Goal: Information Seeking & Learning: Learn about a topic

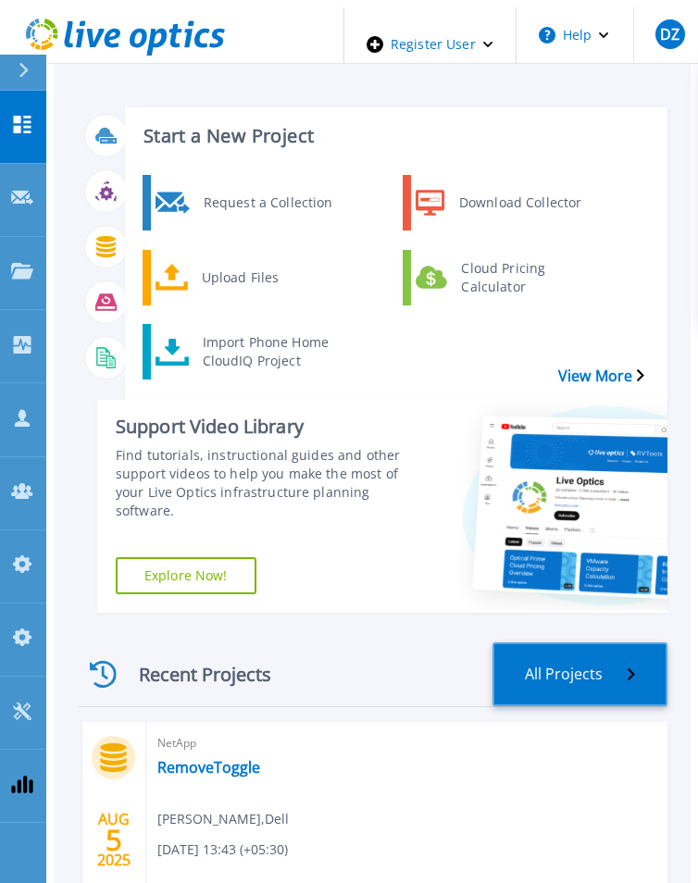
click at [515, 664] on link "All Projects" at bounding box center [579, 674] width 175 height 64
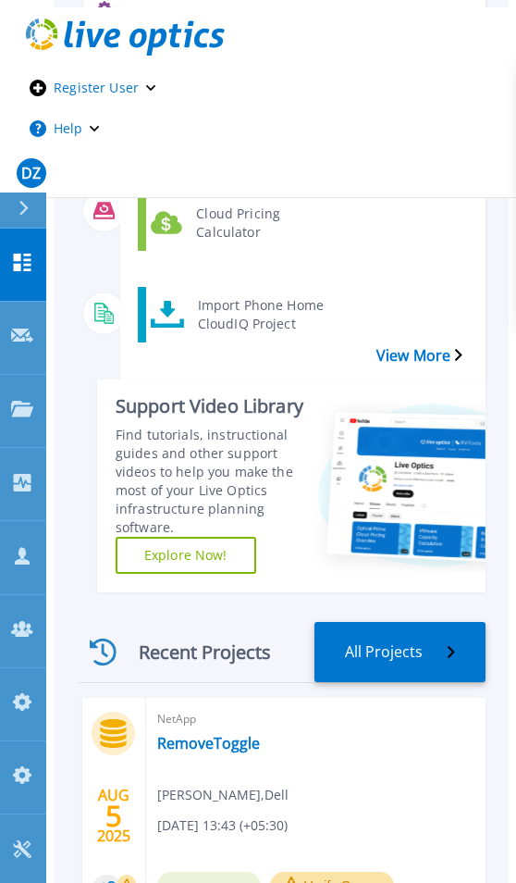
scroll to position [370, 0]
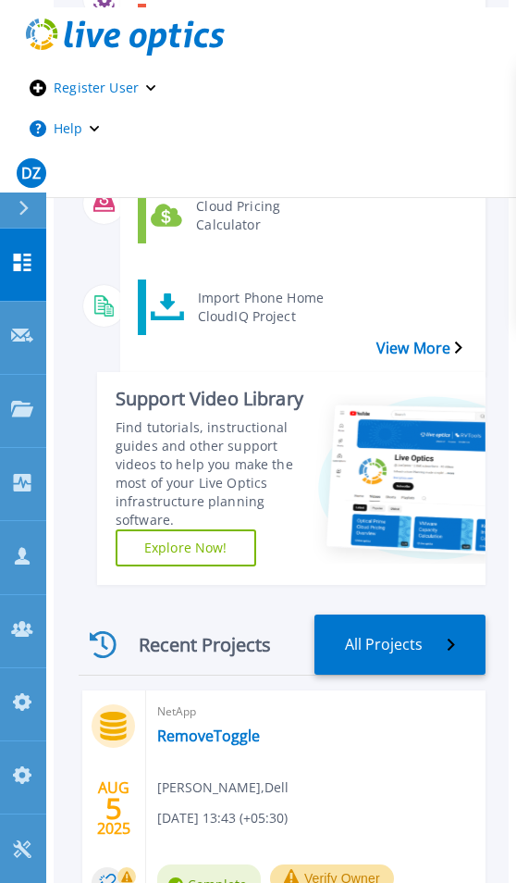
click at [216, 701] on span "NetApp" at bounding box center [315, 711] width 317 height 20
click at [218, 726] on link "RemoveToggle" at bounding box center [208, 735] width 103 height 19
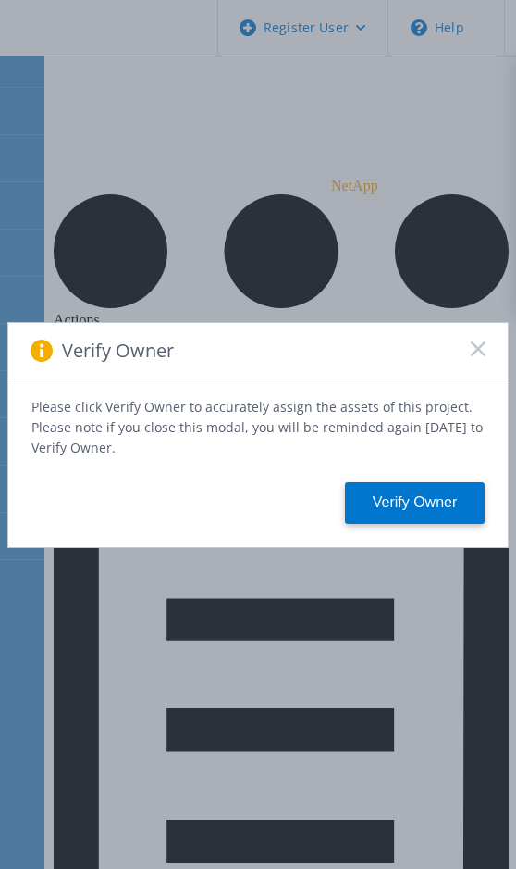
click at [483, 350] on icon at bounding box center [478, 348] width 15 height 15
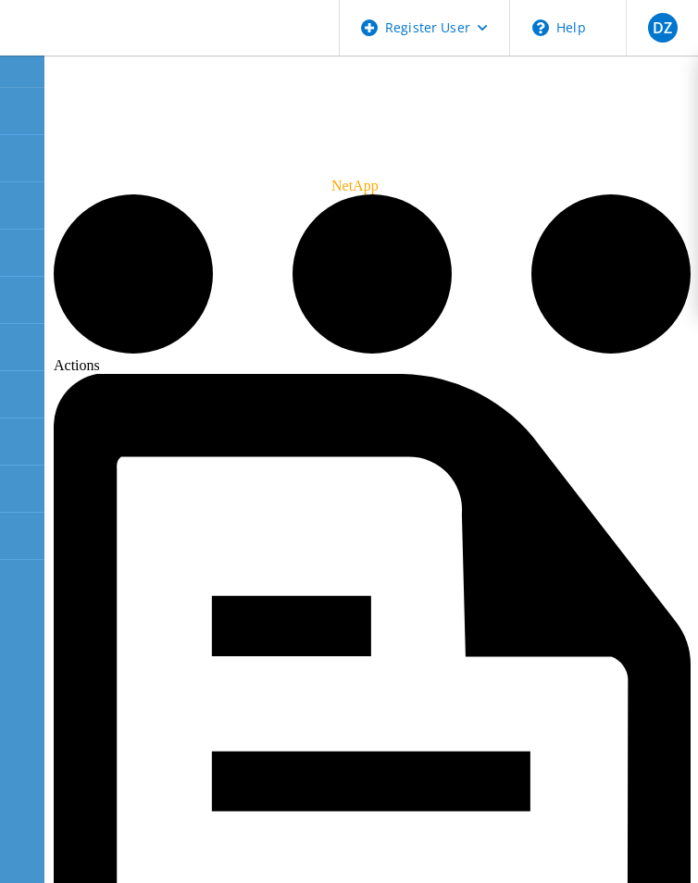
click at [605, 194] on div "Actions" at bounding box center [372, 284] width 637 height 180
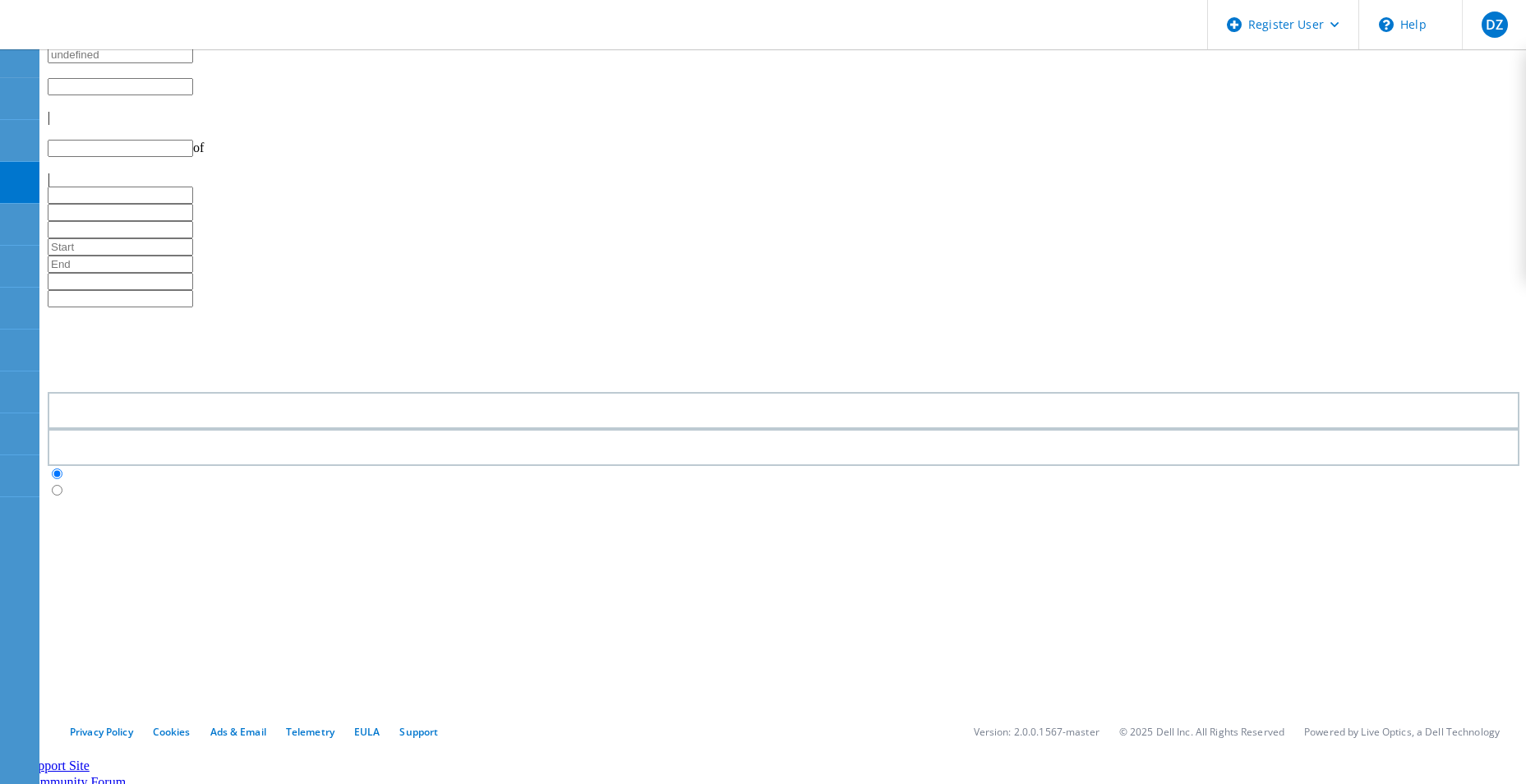
type input "1"
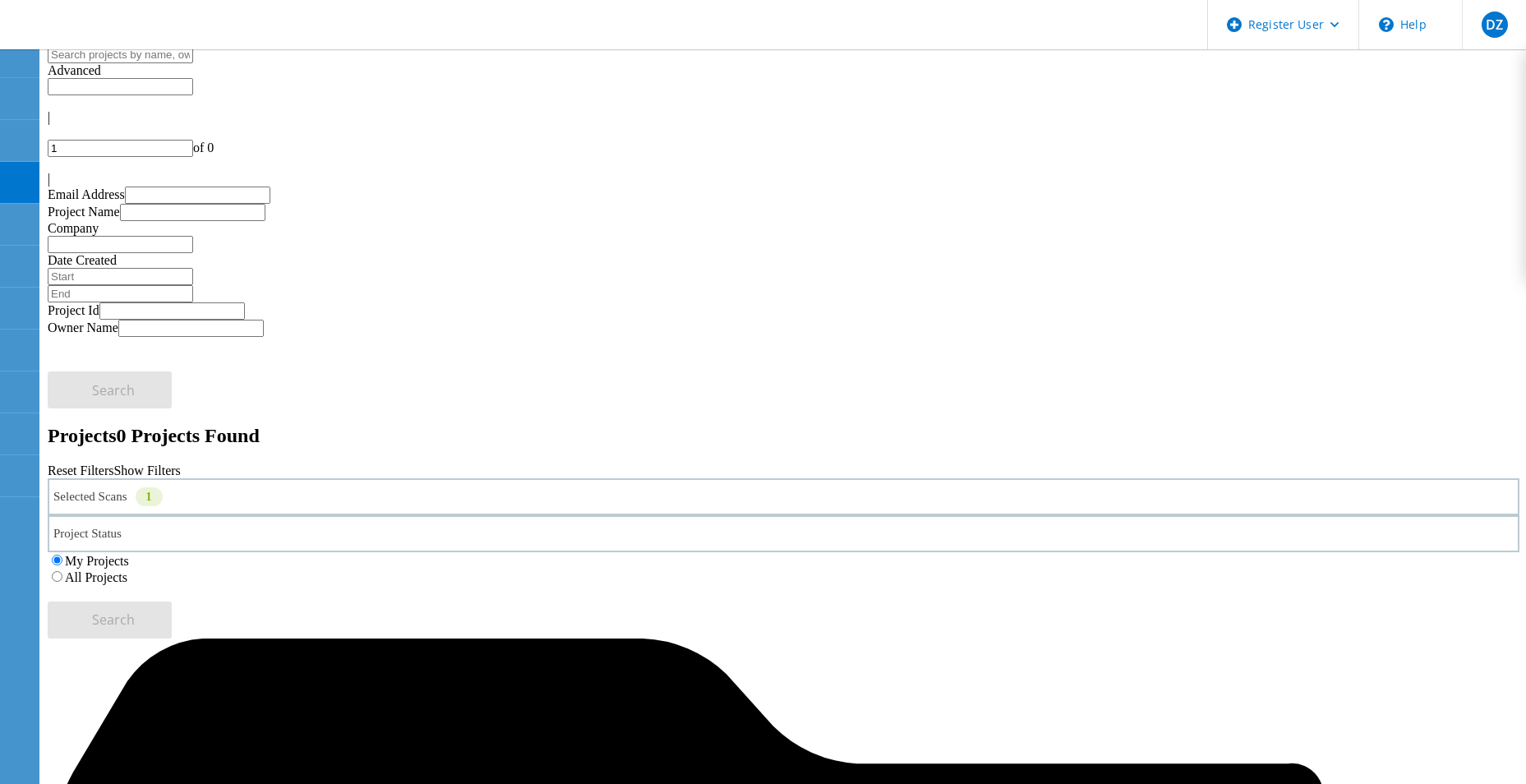
click at [127, 570] on label "All Projects" at bounding box center [96, 577] width 62 height 14
click at [62, 571] on input "All Projects" at bounding box center [57, 576] width 11 height 11
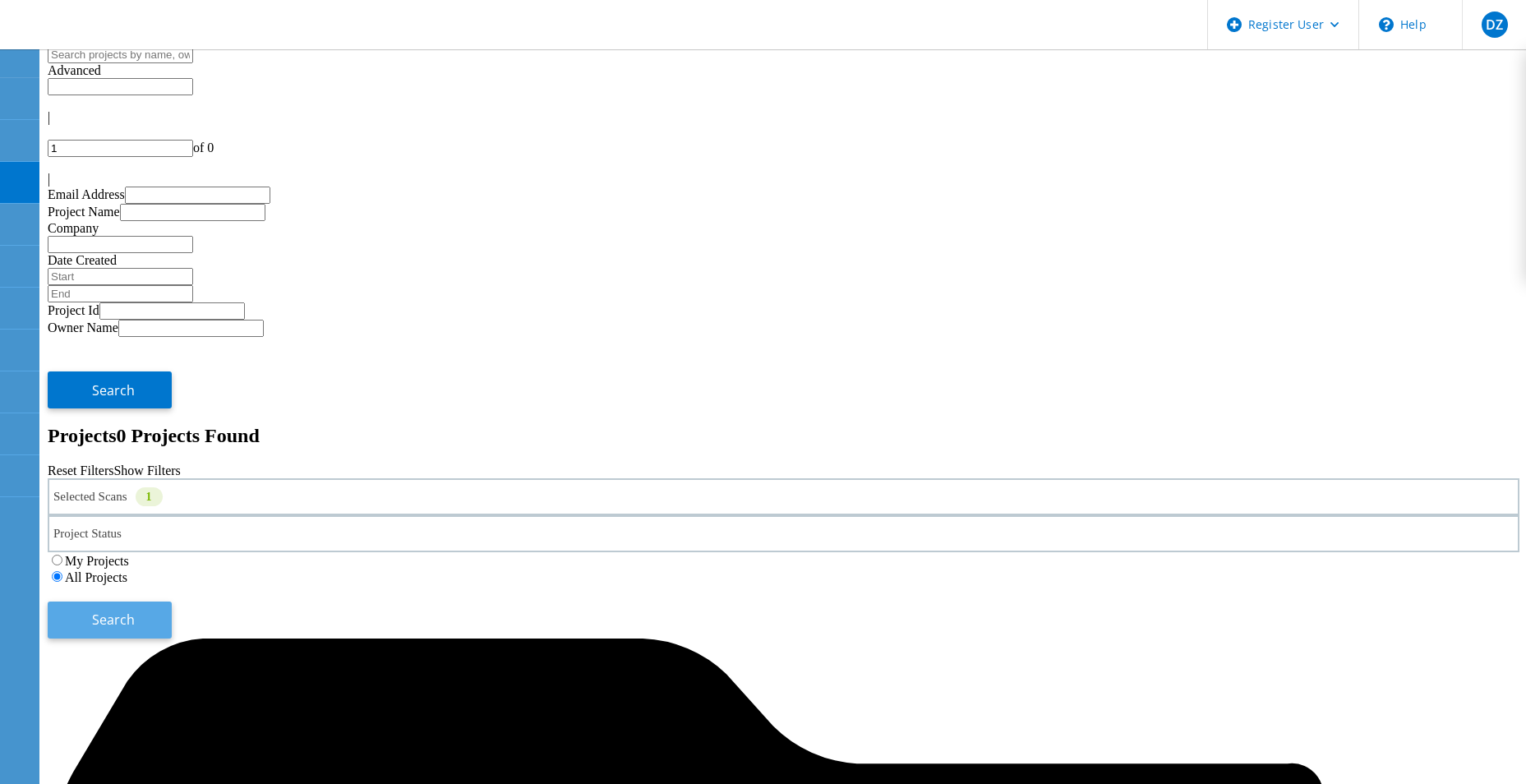
click at [171, 601] on button "Search" at bounding box center [110, 620] width 124 height 37
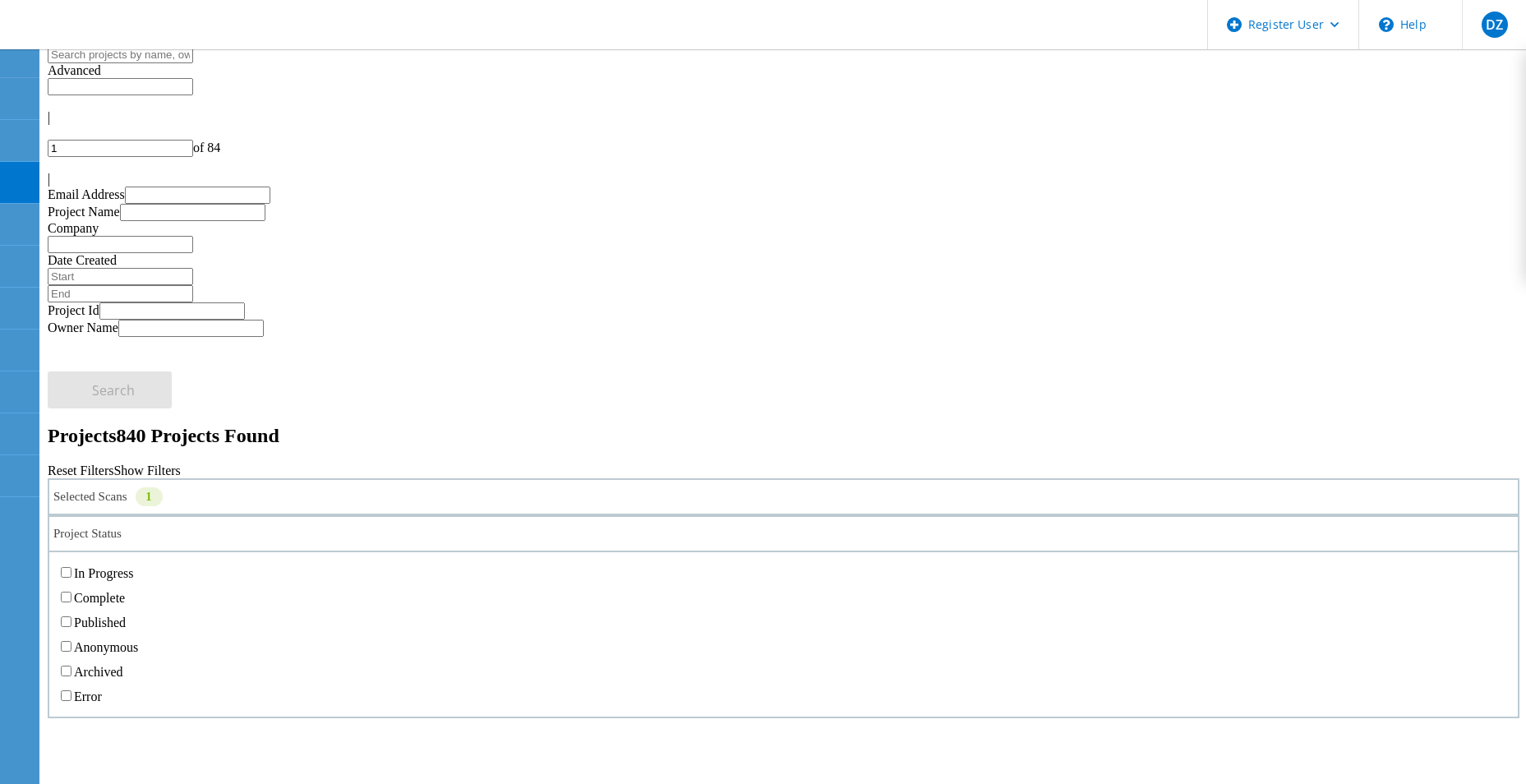
click at [122, 537] on icon at bounding box center [122, 537] width 0 height 0
click at [102, 689] on label "Error" at bounding box center [87, 696] width 28 height 14
click at [72, 690] on input "Error" at bounding box center [66, 695] width 11 height 11
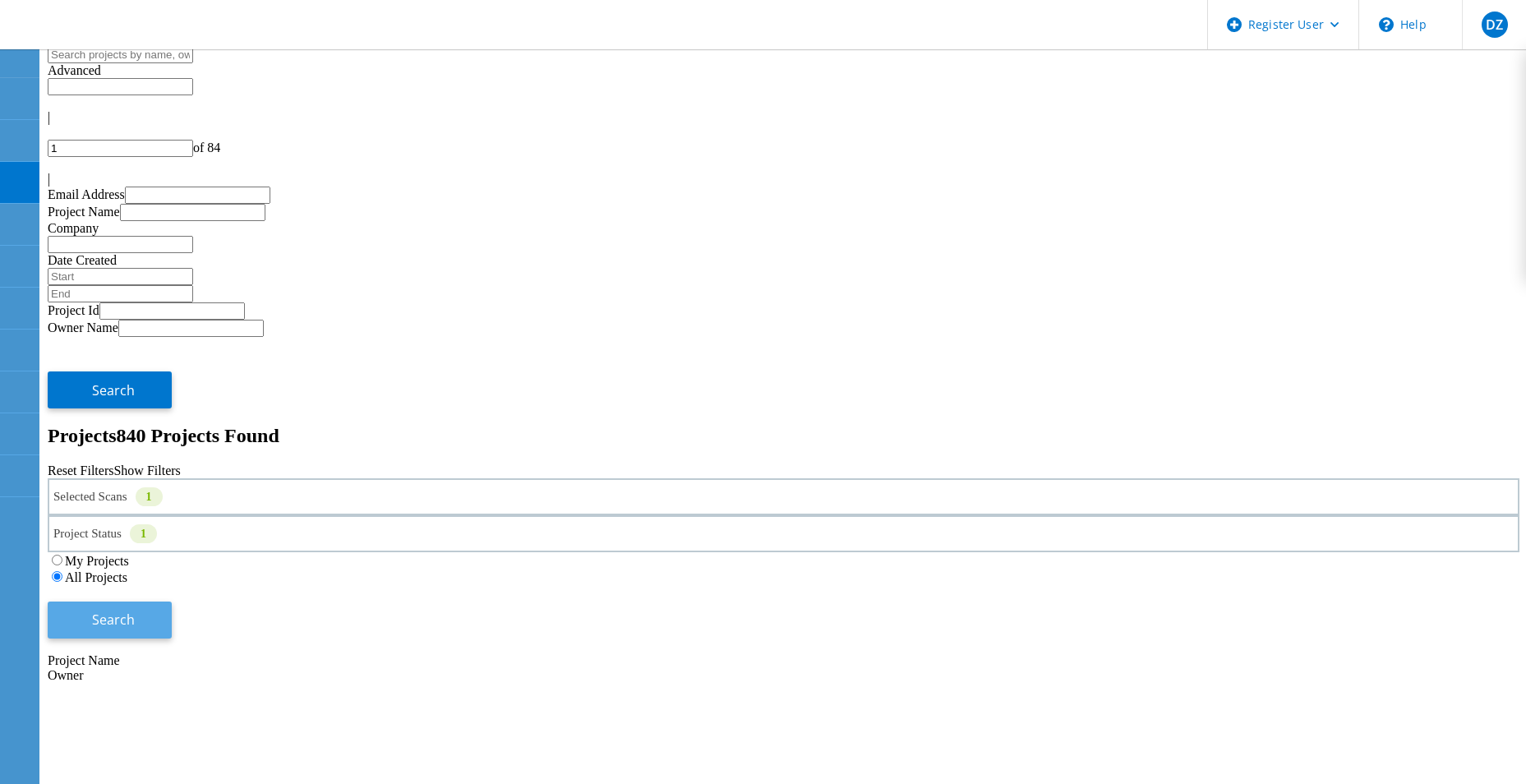
click at [135, 611] on span "Search" at bounding box center [114, 620] width 43 height 18
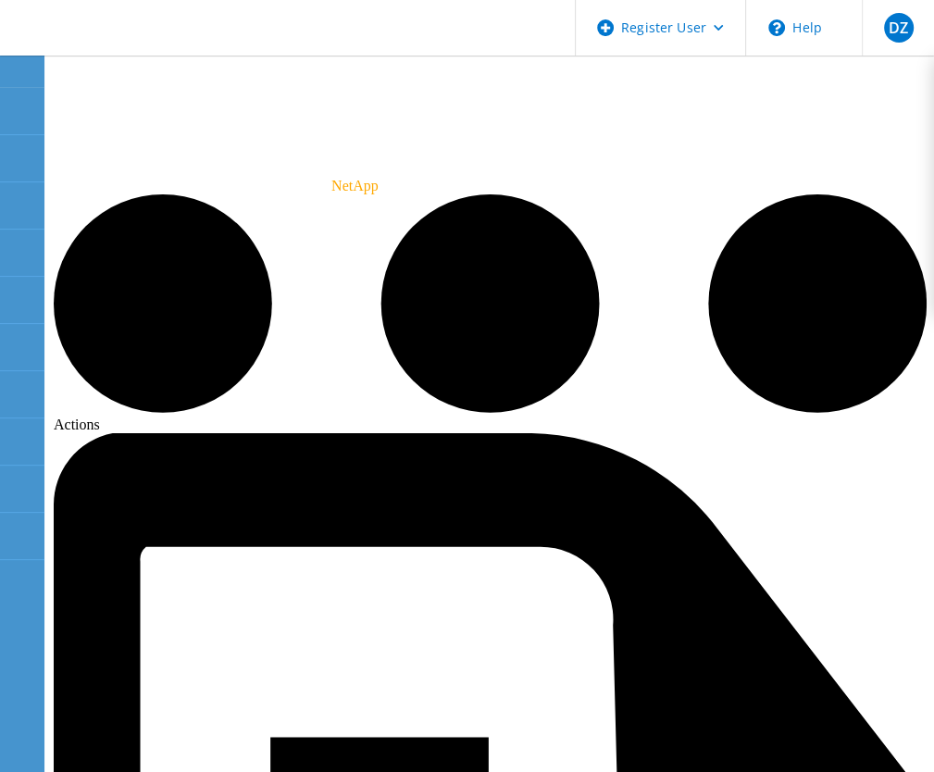
drag, startPoint x: 82, startPoint y: 422, endPoint x: 228, endPoint y: 511, distance: 170.3
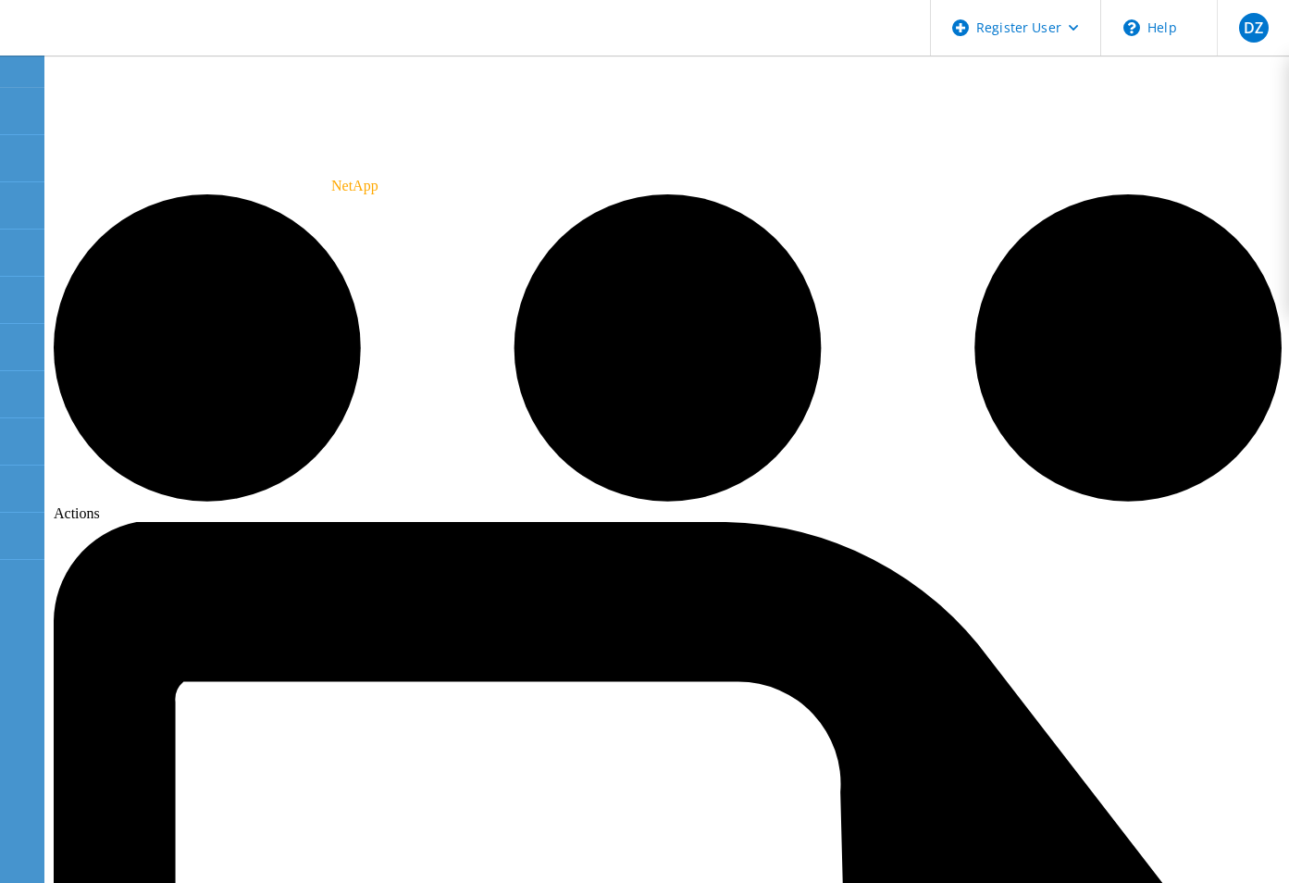
drag, startPoint x: 78, startPoint y: 422, endPoint x: 169, endPoint y: 435, distance: 92.5
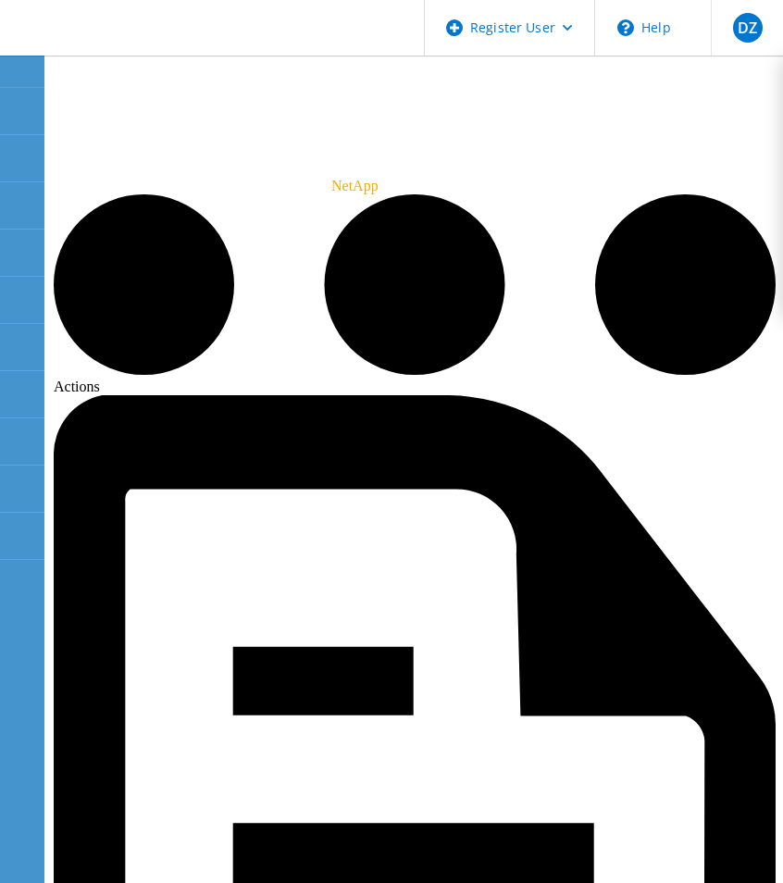
drag, startPoint x: 86, startPoint y: 421, endPoint x: 173, endPoint y: 423, distance: 87.0
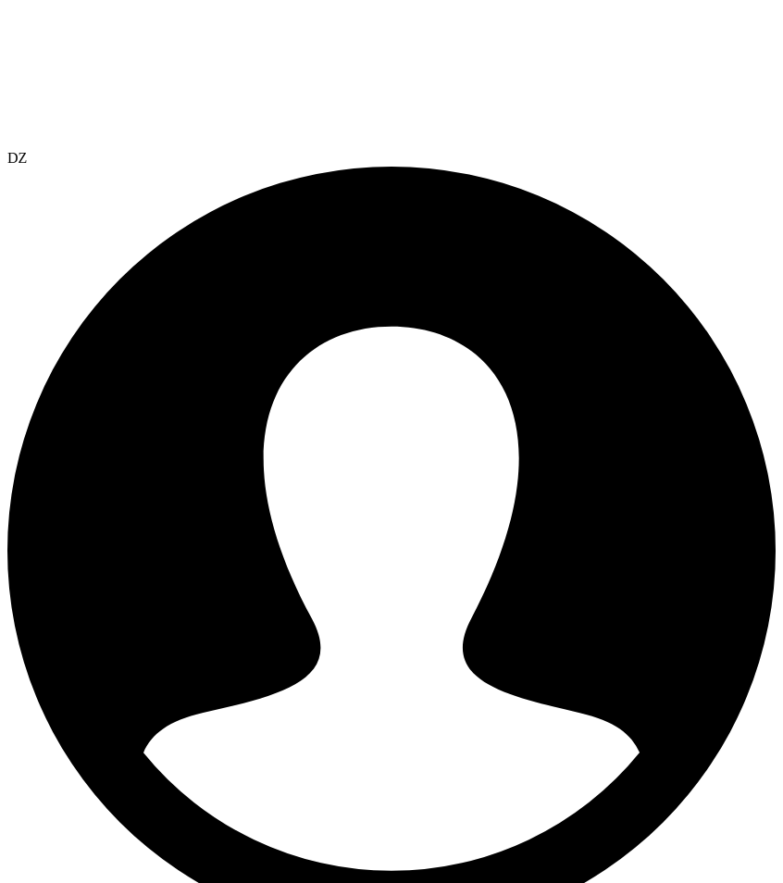
drag, startPoint x: 417, startPoint y: 348, endPoint x: 486, endPoint y: 347, distance: 68.5
drag, startPoint x: 486, startPoint y: 347, endPoint x: 467, endPoint y: 351, distance: 18.9
